Goal: Task Accomplishment & Management: Use online tool/utility

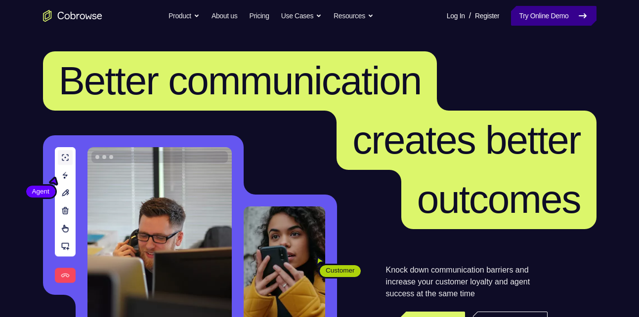
click at [539, 17] on link "Try Online Demo" at bounding box center [553, 16] width 85 height 20
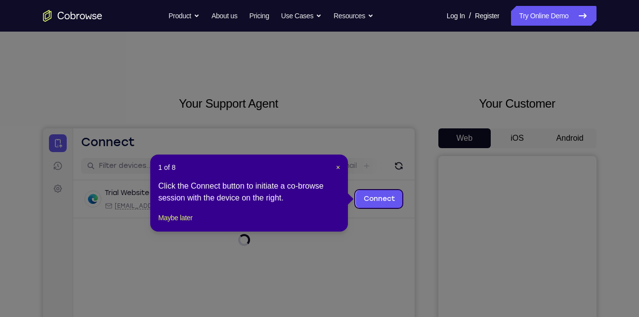
click at [558, 137] on icon at bounding box center [323, 158] width 646 height 317
click at [336, 167] on span "×" at bounding box center [338, 167] width 4 height 8
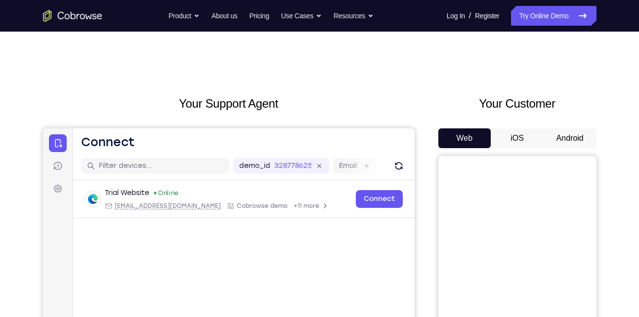
click at [581, 134] on button "Android" at bounding box center [569, 138] width 53 height 20
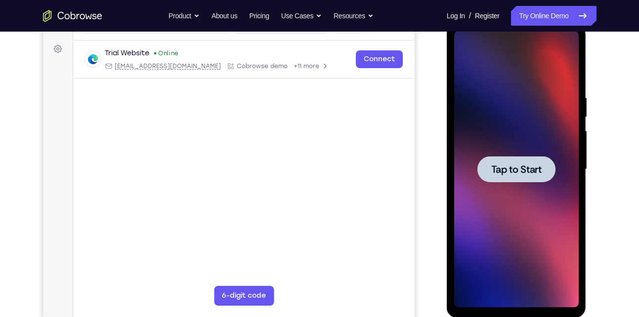
scroll to position [143, 0]
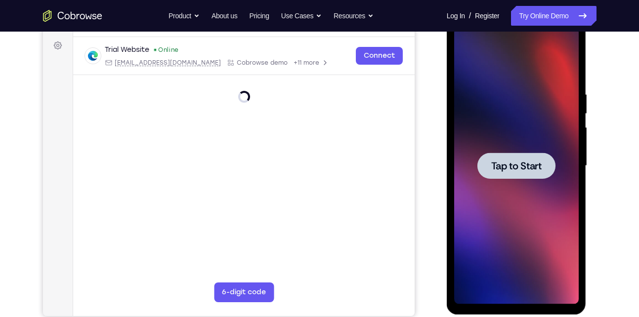
click at [535, 166] on span "Tap to Start" at bounding box center [516, 166] width 50 height 10
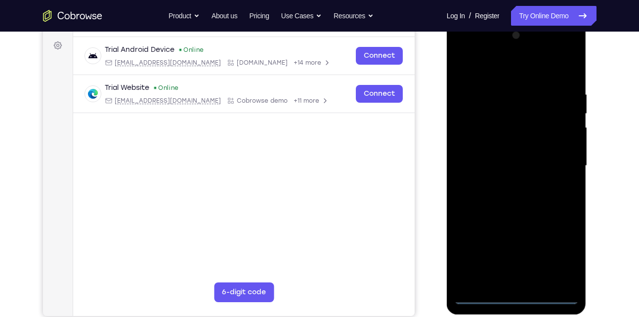
click at [515, 297] on div at bounding box center [516, 166] width 124 height 277
click at [563, 253] on div at bounding box center [516, 166] width 124 height 277
click at [463, 53] on div at bounding box center [516, 166] width 124 height 277
click at [555, 163] on div at bounding box center [516, 166] width 124 height 277
click at [503, 185] on div at bounding box center [516, 166] width 124 height 277
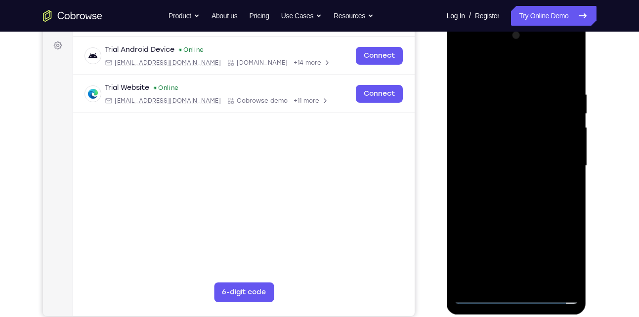
click at [503, 154] on div at bounding box center [516, 166] width 124 height 277
click at [498, 141] on div at bounding box center [516, 166] width 124 height 277
click at [505, 165] on div at bounding box center [516, 166] width 124 height 277
click at [504, 164] on div at bounding box center [516, 166] width 124 height 277
click at [500, 164] on div at bounding box center [516, 166] width 124 height 277
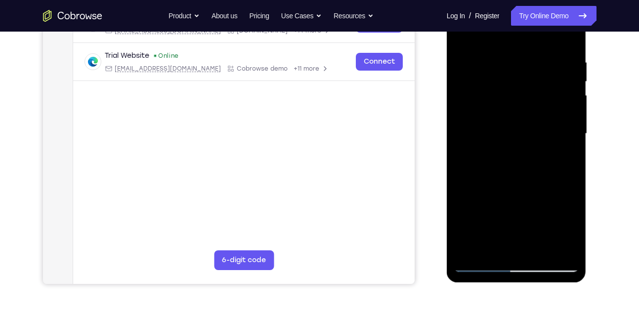
scroll to position [176, 0]
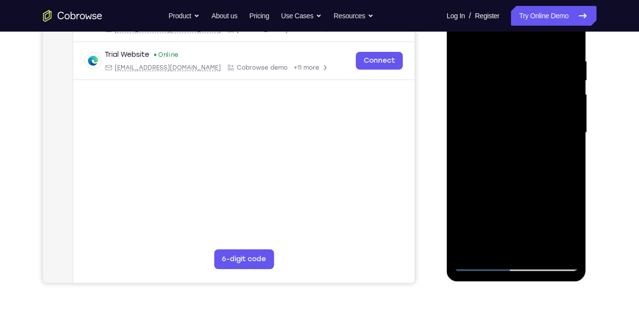
click at [500, 164] on div at bounding box center [516, 133] width 124 height 277
click at [503, 167] on div at bounding box center [516, 133] width 124 height 277
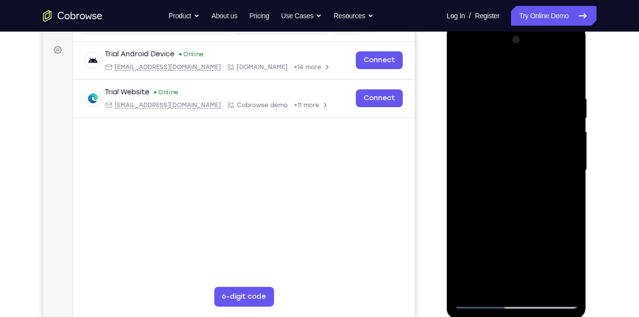
scroll to position [138, 0]
click at [570, 86] on div at bounding box center [516, 171] width 124 height 277
click at [573, 211] on div at bounding box center [516, 171] width 124 height 277
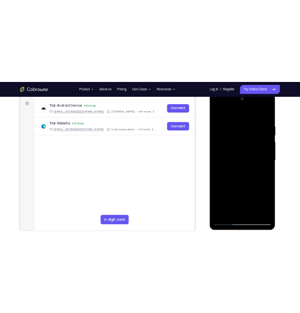
scroll to position [143, 0]
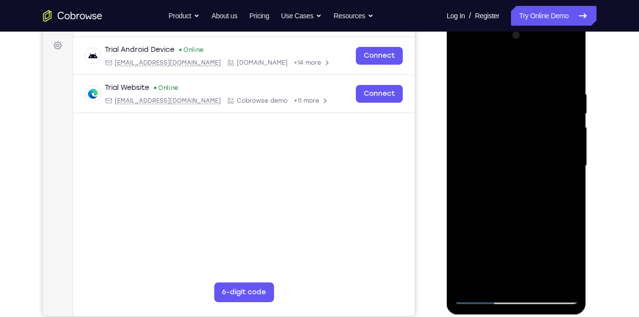
click at [573, 211] on div at bounding box center [516, 166] width 124 height 277
click at [571, 67] on div at bounding box center [516, 166] width 124 height 277
click at [489, 89] on div at bounding box center [516, 166] width 124 height 277
click at [560, 142] on div at bounding box center [516, 166] width 124 height 277
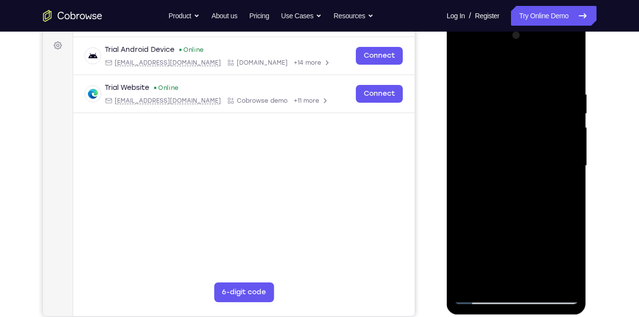
click at [463, 62] on div at bounding box center [516, 166] width 124 height 277
click at [511, 99] on div at bounding box center [516, 166] width 124 height 277
click at [467, 69] on div at bounding box center [516, 166] width 124 height 277
click at [492, 125] on div at bounding box center [516, 166] width 124 height 277
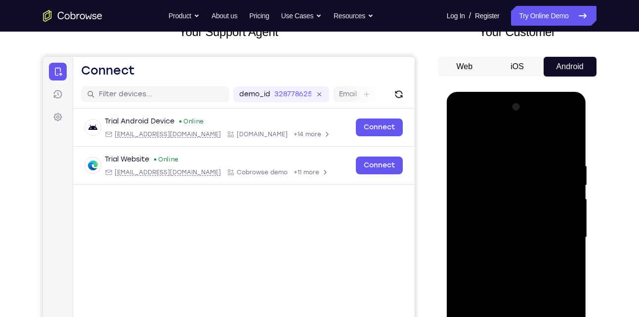
scroll to position [48, 0]
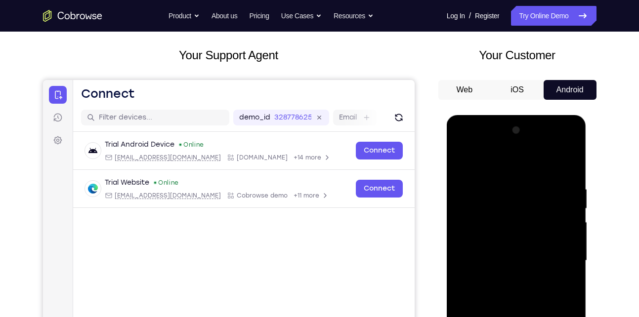
click at [518, 196] on div at bounding box center [516, 261] width 124 height 277
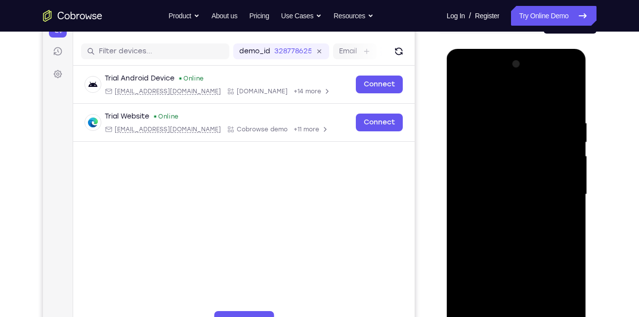
scroll to position [115, 0]
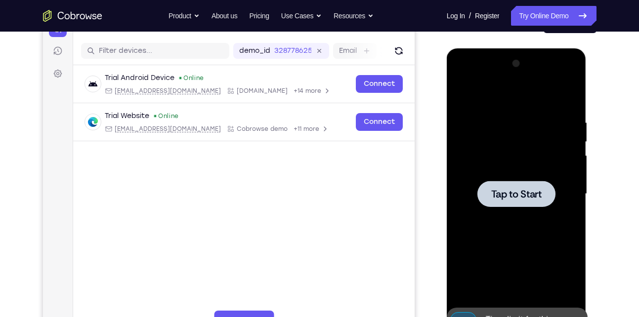
click at [461, 95] on div at bounding box center [516, 194] width 124 height 277
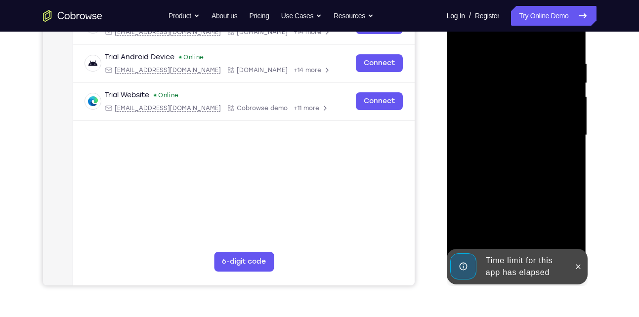
scroll to position [174, 0]
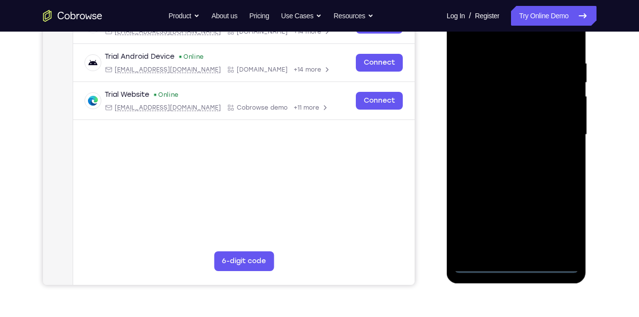
click at [515, 264] on div at bounding box center [516, 135] width 124 height 277
click at [563, 220] on div at bounding box center [516, 135] width 124 height 277
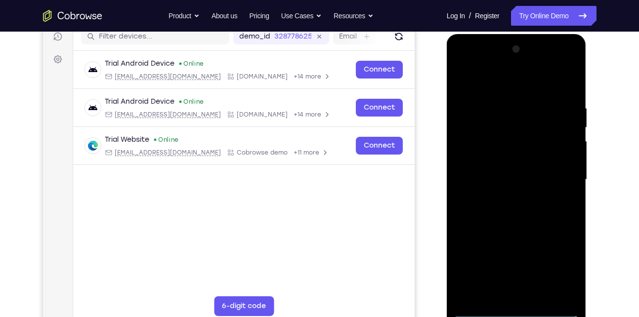
scroll to position [129, 0]
click at [463, 68] on div at bounding box center [516, 180] width 124 height 277
click at [556, 173] on div at bounding box center [516, 180] width 124 height 277
click at [503, 199] on div at bounding box center [516, 180] width 124 height 277
click at [486, 167] on div at bounding box center [516, 180] width 124 height 277
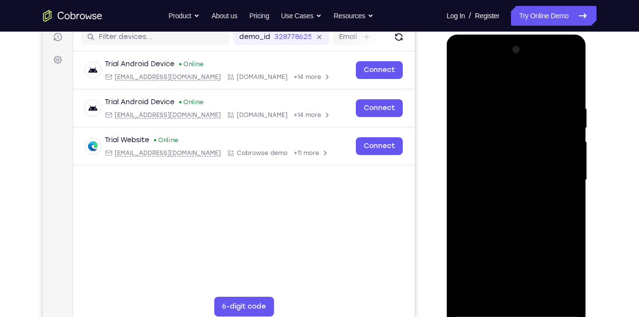
click at [482, 155] on div at bounding box center [516, 180] width 124 height 277
click at [555, 179] on div at bounding box center [516, 180] width 124 height 277
click at [545, 203] on div at bounding box center [516, 180] width 124 height 277
click at [567, 194] on div at bounding box center [516, 180] width 124 height 277
click at [523, 178] on div at bounding box center [516, 180] width 124 height 277
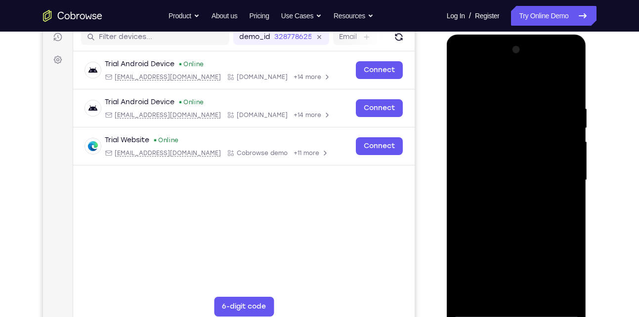
click at [526, 210] on div at bounding box center [516, 180] width 124 height 277
click at [540, 194] on div at bounding box center [516, 180] width 124 height 277
click at [546, 176] on div at bounding box center [516, 180] width 124 height 277
click at [522, 207] on div at bounding box center [516, 180] width 124 height 277
click at [531, 200] on div at bounding box center [516, 180] width 124 height 277
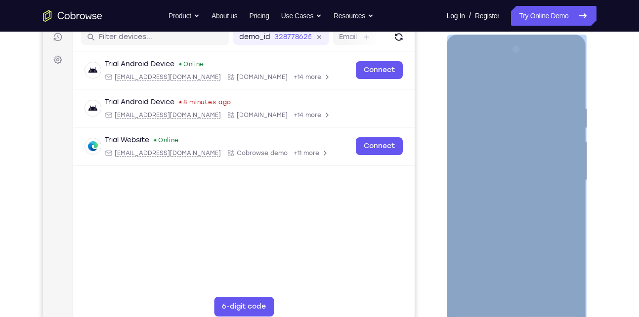
click at [531, 166] on div at bounding box center [516, 180] width 124 height 277
click at [529, 177] on div at bounding box center [516, 180] width 124 height 277
click at [528, 183] on div at bounding box center [516, 180] width 124 height 277
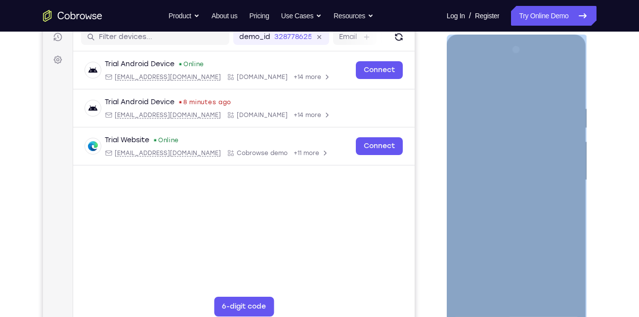
click at [528, 183] on div at bounding box center [516, 180] width 124 height 277
click at [505, 208] on div at bounding box center [516, 180] width 124 height 277
click at [523, 205] on div at bounding box center [516, 180] width 124 height 277
click at [535, 197] on div at bounding box center [516, 180] width 124 height 277
click at [521, 195] on div at bounding box center [516, 180] width 124 height 277
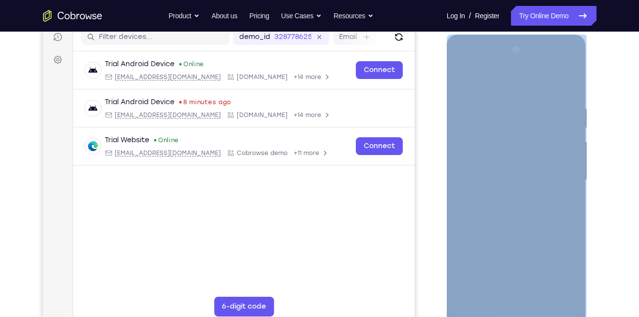
click at [520, 131] on div at bounding box center [516, 180] width 124 height 277
click at [503, 162] on div at bounding box center [516, 180] width 124 height 277
click at [511, 150] on div at bounding box center [516, 180] width 124 height 277
click at [537, 138] on div at bounding box center [516, 180] width 124 height 277
click at [487, 140] on div at bounding box center [516, 180] width 124 height 277
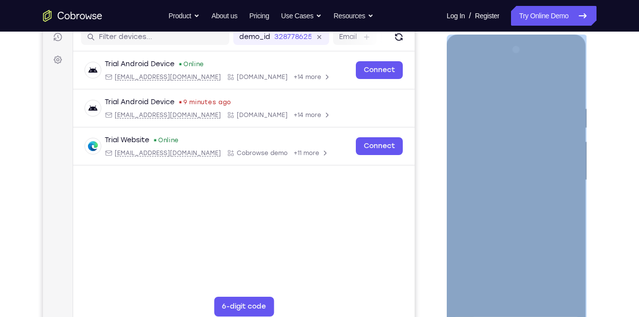
click at [509, 160] on div at bounding box center [516, 180] width 124 height 277
click at [524, 213] on div at bounding box center [516, 180] width 124 height 277
click at [540, 297] on div at bounding box center [516, 180] width 124 height 277
click at [528, 236] on div at bounding box center [516, 180] width 124 height 277
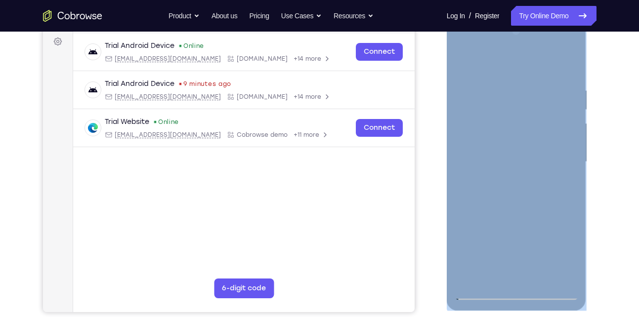
scroll to position [146, 0]
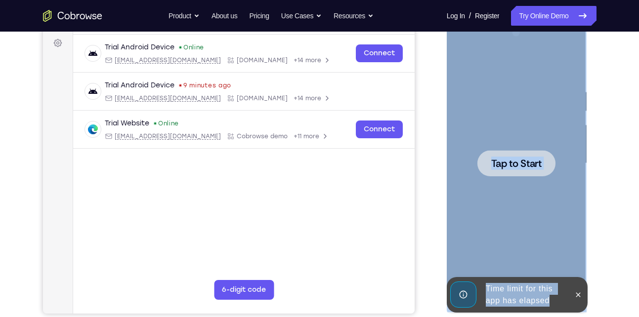
click at [524, 172] on div at bounding box center [516, 163] width 78 height 26
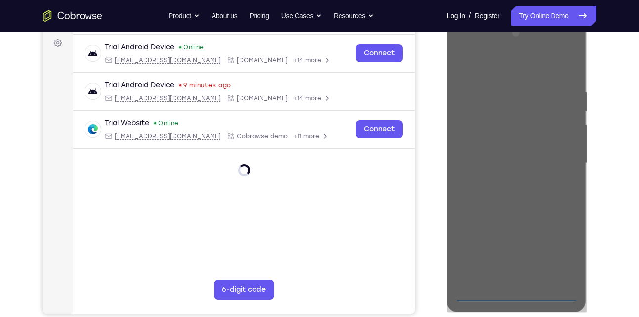
click at [607, 111] on div "Your Support Agent Your Customer Web iOS Android Next Steps We’d be happy to gi…" at bounding box center [319, 212] width 632 height 652
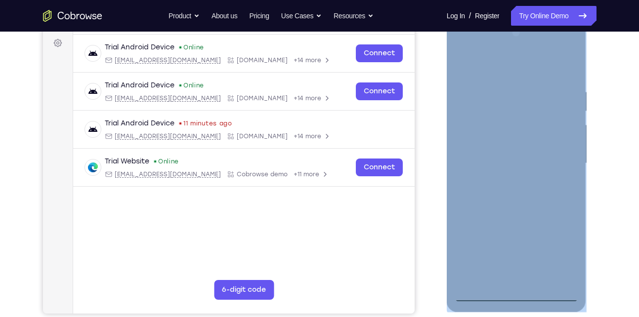
click at [483, 291] on div at bounding box center [516, 163] width 124 height 277
click at [514, 293] on div at bounding box center [516, 163] width 124 height 277
click at [565, 249] on div at bounding box center [516, 163] width 124 height 277
click at [465, 49] on div at bounding box center [516, 163] width 124 height 277
click at [559, 162] on div at bounding box center [516, 163] width 124 height 277
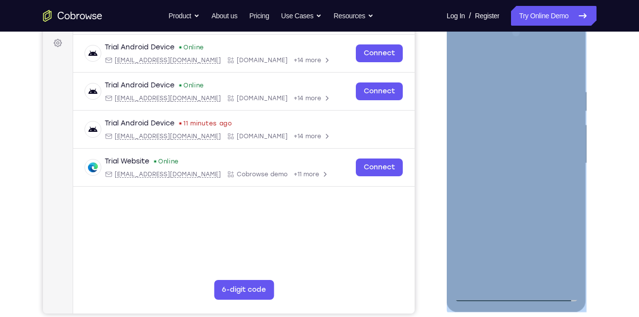
click at [509, 181] on div at bounding box center [516, 163] width 124 height 277
click at [509, 158] on div at bounding box center [516, 163] width 124 height 277
click at [520, 145] on div at bounding box center [516, 163] width 124 height 277
click at [519, 162] on div at bounding box center [516, 163] width 124 height 277
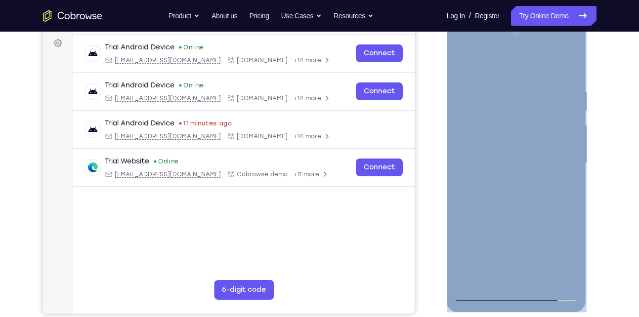
click at [500, 180] on div at bounding box center [516, 163] width 124 height 277
click at [509, 191] on div at bounding box center [516, 163] width 124 height 277
click at [500, 176] on div at bounding box center [516, 163] width 124 height 277
click at [513, 164] on div at bounding box center [516, 163] width 124 height 277
click at [513, 194] on div at bounding box center [516, 163] width 124 height 277
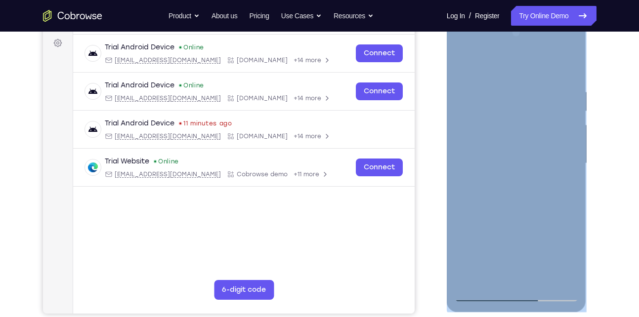
click at [570, 177] on div at bounding box center [516, 163] width 124 height 277
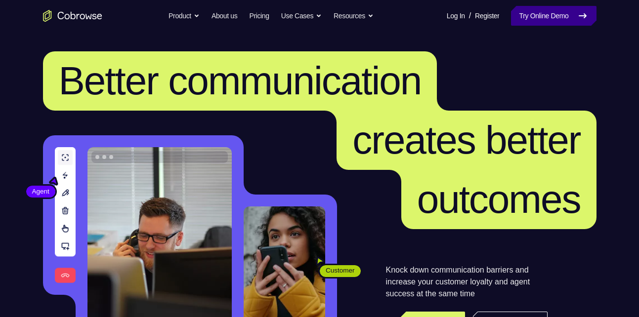
click at [536, 11] on link "Try Online Demo" at bounding box center [553, 16] width 85 height 20
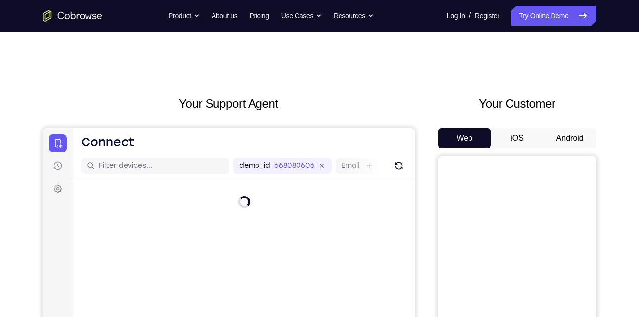
click at [571, 137] on button "Android" at bounding box center [569, 138] width 53 height 20
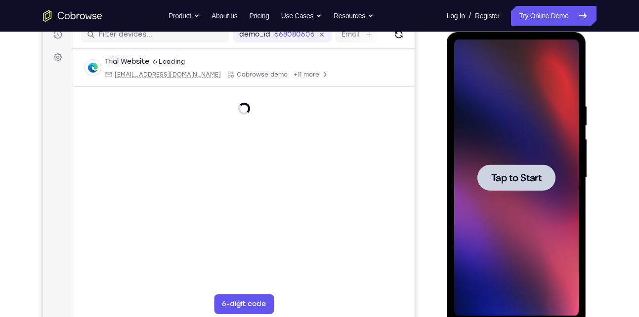
scroll to position [131, 0]
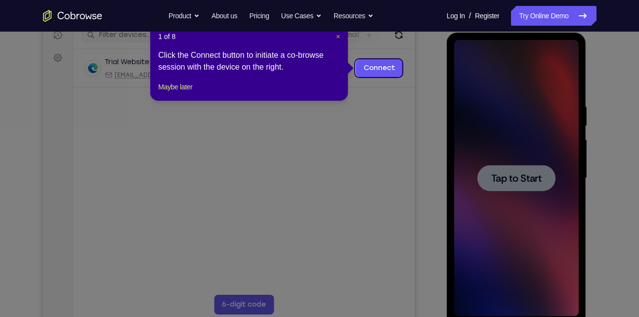
click at [338, 38] on span "×" at bounding box center [338, 37] width 4 height 8
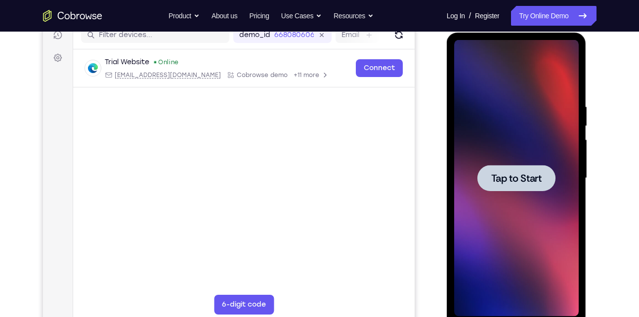
click at [526, 176] on span "Tap to Start" at bounding box center [516, 178] width 50 height 10
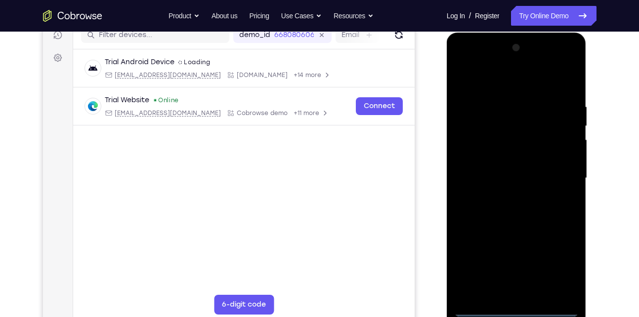
click at [516, 304] on div at bounding box center [516, 178] width 124 height 277
click at [515, 307] on div at bounding box center [516, 178] width 124 height 277
click at [562, 261] on div at bounding box center [516, 178] width 124 height 277
click at [464, 64] on div at bounding box center [516, 178] width 124 height 277
click at [560, 173] on div at bounding box center [516, 178] width 124 height 277
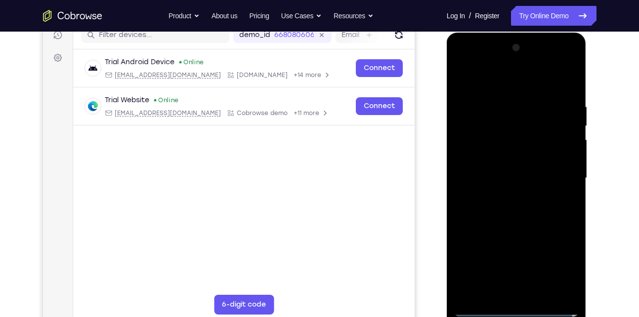
click at [508, 194] on div at bounding box center [516, 178] width 124 height 277
click at [496, 162] on div at bounding box center [516, 178] width 124 height 277
click at [517, 156] on div at bounding box center [516, 178] width 124 height 277
click at [500, 183] on div at bounding box center [516, 178] width 124 height 277
click at [509, 208] on div at bounding box center [516, 178] width 124 height 277
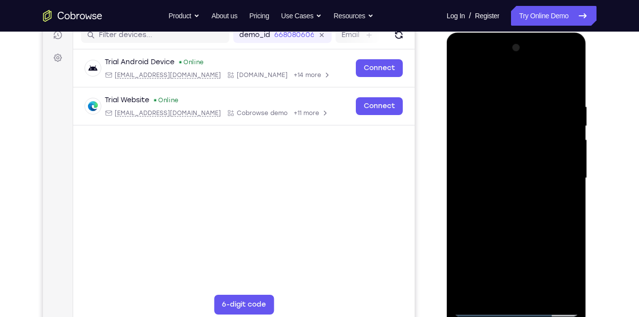
click at [519, 228] on div at bounding box center [516, 178] width 124 height 277
click at [497, 131] on div at bounding box center [516, 178] width 124 height 277
click at [498, 155] on div at bounding box center [516, 178] width 124 height 277
click at [541, 292] on div at bounding box center [516, 178] width 124 height 277
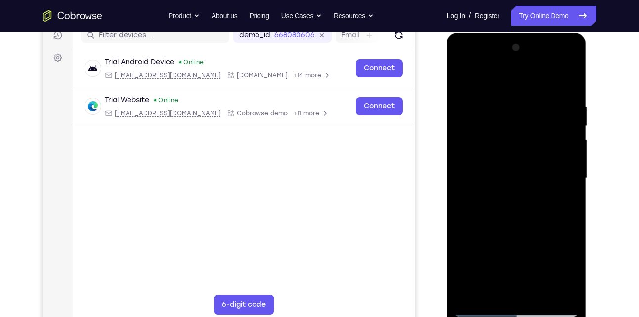
click at [518, 205] on div at bounding box center [516, 178] width 124 height 277
click at [542, 291] on div at bounding box center [516, 178] width 124 height 277
click at [514, 228] on div at bounding box center [516, 178] width 124 height 277
drag, startPoint x: 514, startPoint y: 228, endPoint x: 507, endPoint y: 168, distance: 60.2
click at [507, 168] on div at bounding box center [516, 178] width 124 height 277
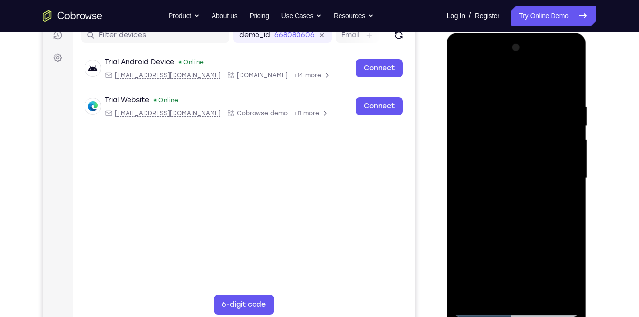
click at [513, 243] on div at bounding box center [516, 178] width 124 height 277
click at [504, 290] on div at bounding box center [516, 178] width 124 height 277
click at [465, 81] on div at bounding box center [516, 178] width 124 height 277
click at [517, 247] on div at bounding box center [516, 178] width 124 height 277
click at [508, 285] on div at bounding box center [516, 178] width 124 height 277
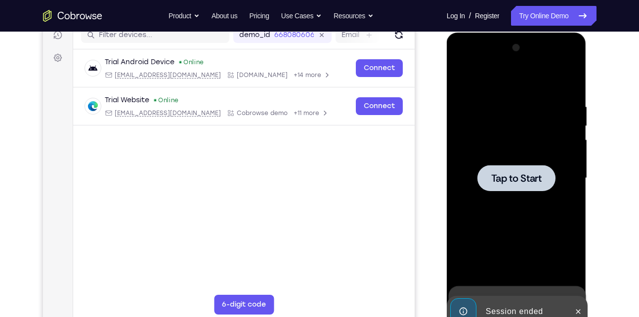
click at [530, 186] on div at bounding box center [516, 178] width 78 height 26
